Goal: Task Accomplishment & Management: Complete application form

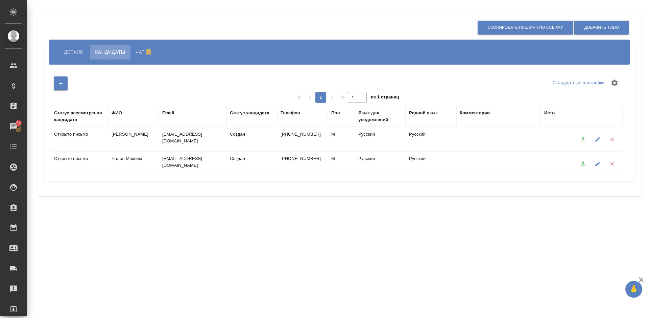
click at [73, 53] on span "Детали" at bounding box center [74, 52] width 20 height 8
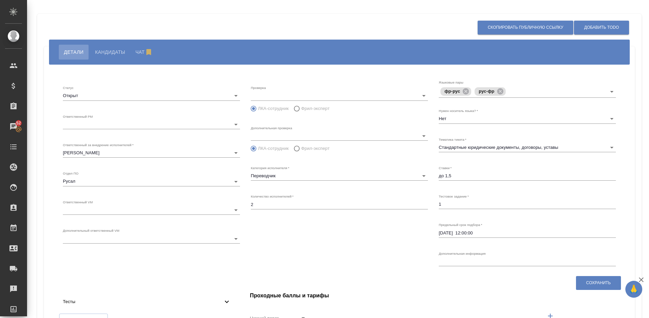
click at [208, 299] on span "Тесты" at bounding box center [143, 301] width 160 height 7
click at [298, 260] on div "Проверка ​ ЛКА-сотрудник Фрил-эксперт Дополнительная проверка ​ ЛКА-сотрудник Ф…" at bounding box center [339, 174] width 188 height 199
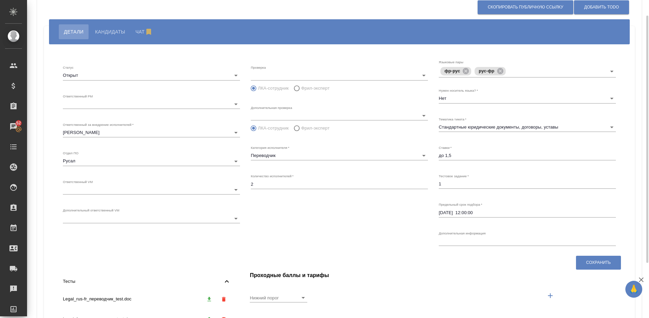
scroll to position [10, 0]
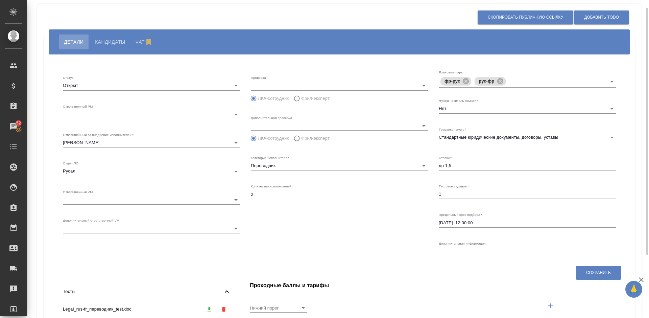
click at [102, 41] on span "Кандидаты" at bounding box center [110, 42] width 30 height 8
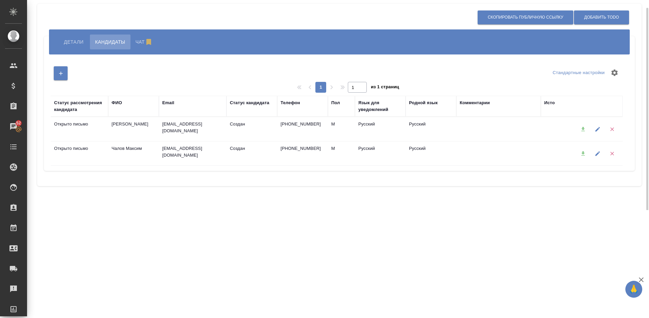
click at [76, 39] on span "Детали" at bounding box center [74, 42] width 20 height 8
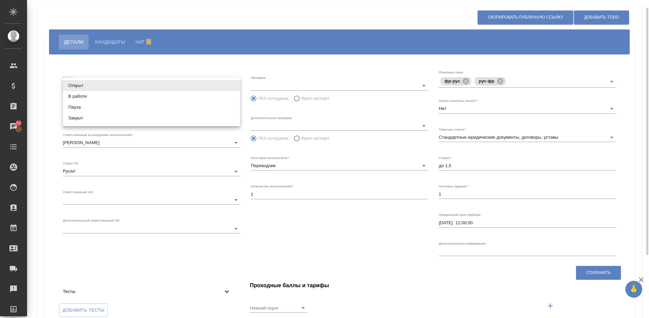
click at [128, 87] on body "🙏 .cls-1 fill:#fff; AWATERA [PERSON_NAME] Спецификации Заказы 52 Чаты Todo Прое…" at bounding box center [324, 159] width 649 height 318
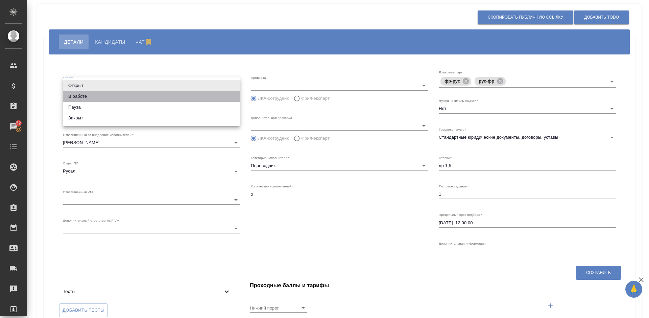
click at [120, 98] on li "В работе" at bounding box center [151, 96] width 177 height 11
type input "inProgress"
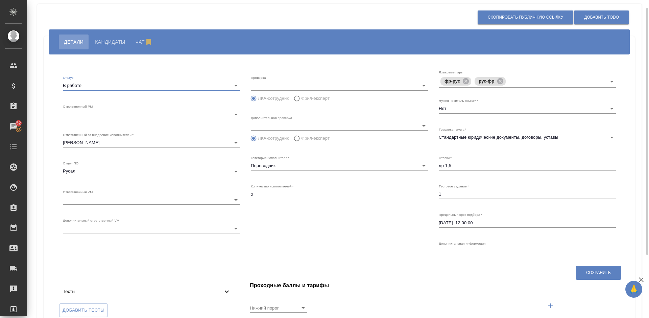
click at [182, 200] on body "🙏 .cls-1 fill:#fff; AWATERA [PERSON_NAME] Спецификации Заказы 52 Чаты Todo Прое…" at bounding box center [324, 159] width 649 height 318
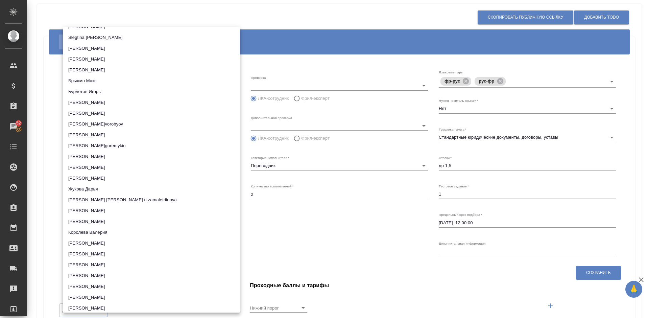
scroll to position [130, 0]
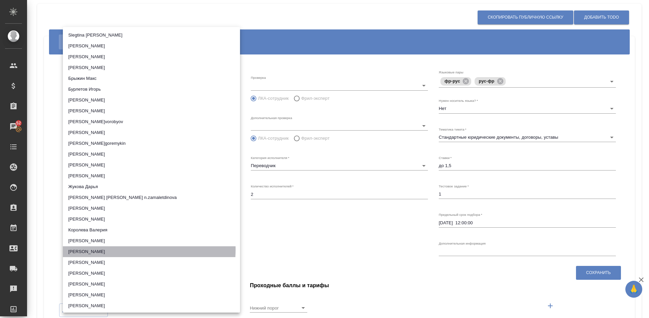
click at [127, 249] on li "[PERSON_NAME]" at bounding box center [151, 251] width 177 height 11
type input "66b4ce460b4982604204f935"
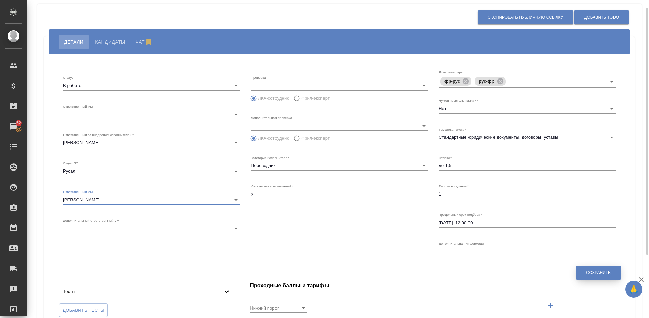
click at [589, 274] on span "Сохранить" at bounding box center [598, 273] width 25 height 6
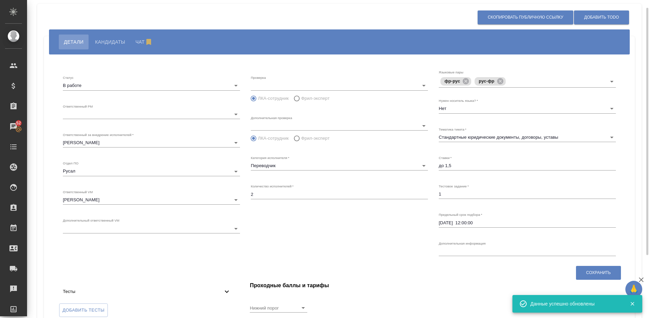
click at [111, 43] on span "Кандидаты" at bounding box center [110, 42] width 30 height 8
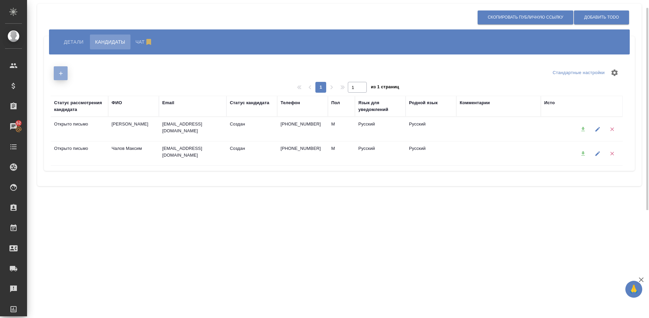
click at [61, 73] on icon "button" at bounding box center [61, 73] width 4 height 4
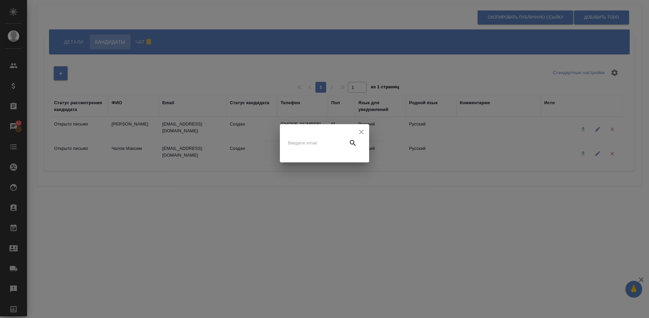
paste input "[EMAIL_ADDRESS][DOMAIN_NAME]"
click at [292, 144] on input "text" at bounding box center [316, 142] width 57 height 9
type input "[EMAIL_ADDRESS][DOMAIN_NAME]"
click at [355, 144] on icon "button" at bounding box center [353, 143] width 8 height 8
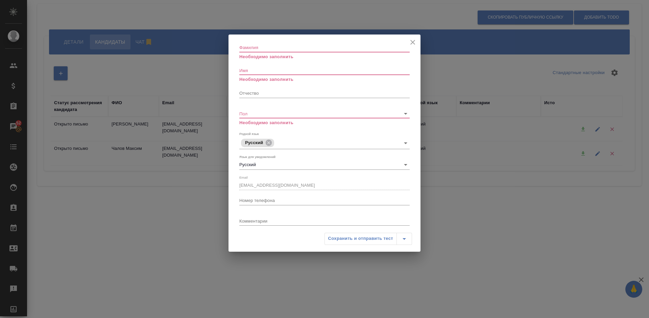
paste input "[PERSON_NAME]"
click at [247, 46] on div "Фамилия Необходимо заполнить" at bounding box center [324, 48] width 170 height 23
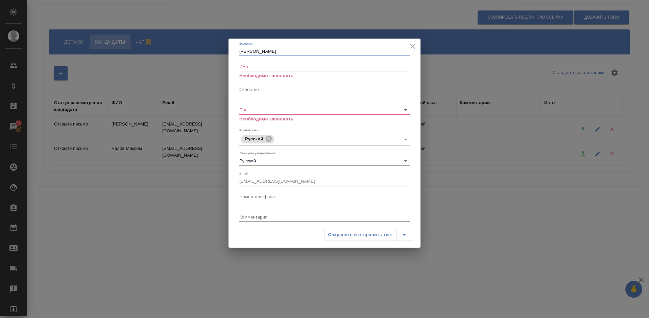
type input "[PERSON_NAME]"
click at [249, 65] on input "Имя" at bounding box center [324, 66] width 170 height 9
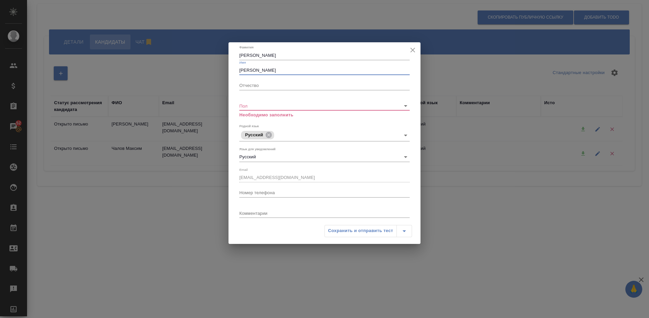
type input "[PERSON_NAME]"
click at [265, 102] on body "🙏 .cls-1 fill:#fff; AWATERA [PERSON_NAME] Спецификации Заказы 52 Чаты Todo Прое…" at bounding box center [324, 159] width 649 height 318
click at [265, 106] on li "Ж" at bounding box center [324, 105] width 170 height 11
type input "[DEMOGRAPHIC_DATA]"
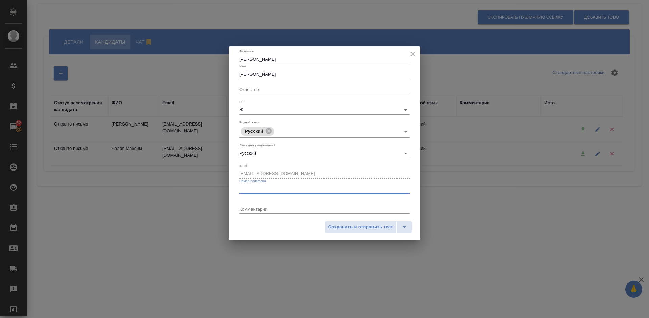
click at [258, 190] on input "Номер телефона" at bounding box center [324, 188] width 170 height 9
paste input "[PHONE_NUMBER] [EMAIL_ADDRESS][DOMAIN_NAME] — предпочитаемый"
drag, startPoint x: 370, startPoint y: 188, endPoint x: 282, endPoint y: 191, distance: 88.3
click at [282, 191] on input "[PHONE_NUMBER] [EMAIL_ADDRESS][DOMAIN_NAME] — предпочитаемый" at bounding box center [324, 188] width 170 height 9
type input "[PHONE_NUMBER]"
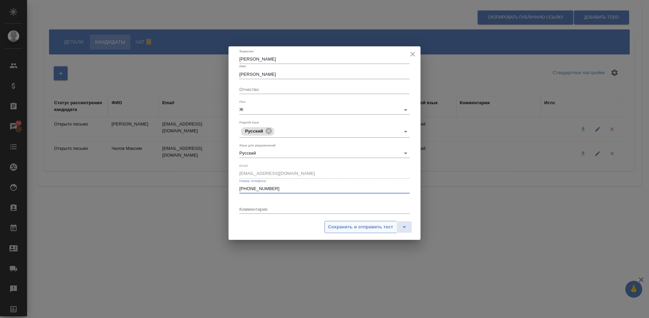
click at [366, 228] on span "Сохранить и отправить тест" at bounding box center [360, 227] width 65 height 8
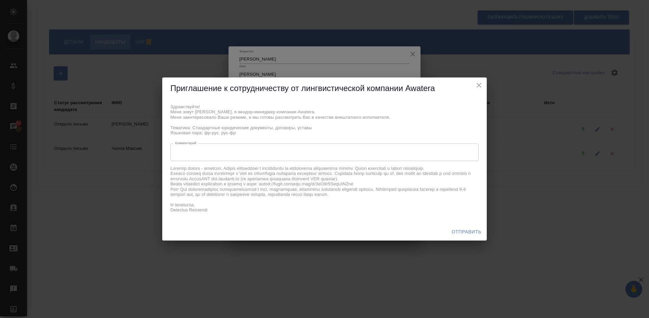
click at [462, 230] on span "Отправить" at bounding box center [467, 231] width 30 height 8
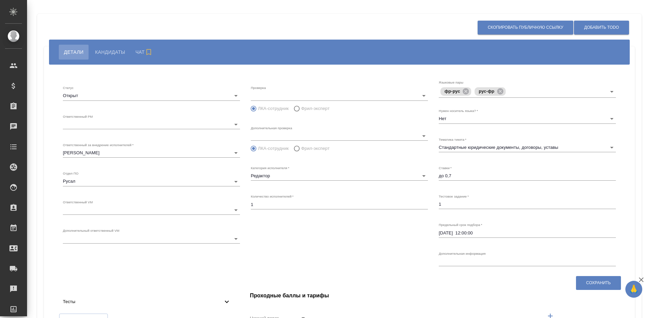
click at [141, 97] on body "🙏 .cls-1 fill:#fff; AWATERA Lazareva Anastasia Клиенты Спецификации Заказы Чаты…" at bounding box center [324, 159] width 649 height 318
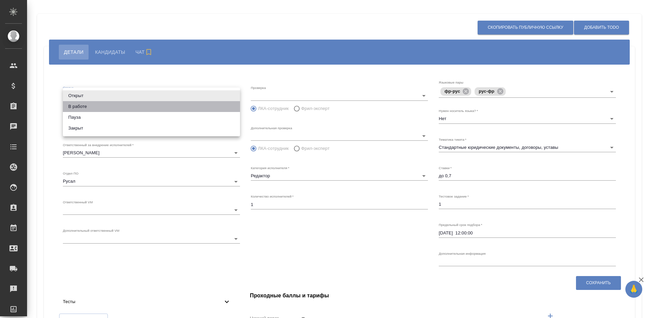
click at [108, 111] on li "В работе" at bounding box center [151, 106] width 177 height 11
type input "inProgress"
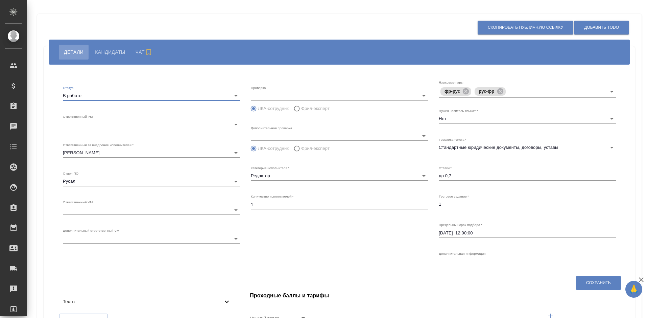
click at [126, 210] on body "🙏 .cls-1 fill:#fff; AWATERA Lazareva Anastasia Клиенты Спецификации Заказы Чаты…" at bounding box center [324, 159] width 649 height 318
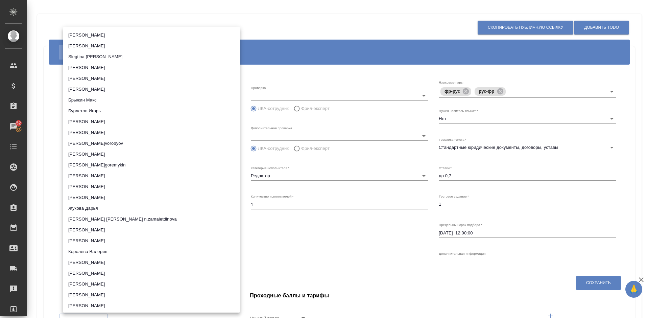
scroll to position [116, 0]
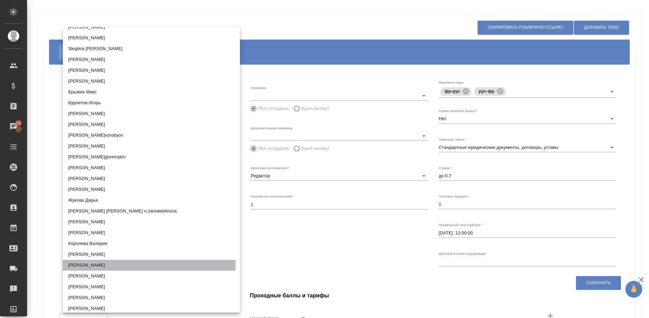
click at [116, 266] on li "[PERSON_NAME]" at bounding box center [151, 265] width 177 height 11
type input "66b4ce460b4982604204f935"
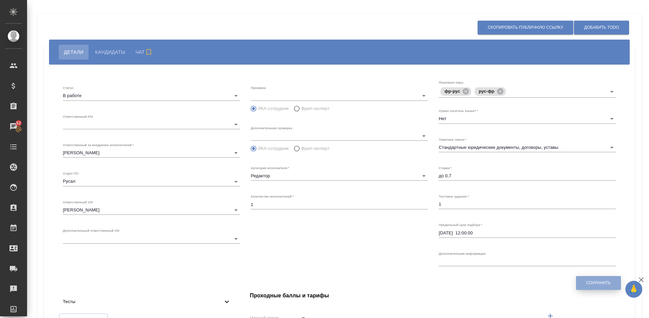
click at [596, 281] on span "Сохранить" at bounding box center [598, 283] width 25 height 6
